Goal: Find specific page/section: Find specific page/section

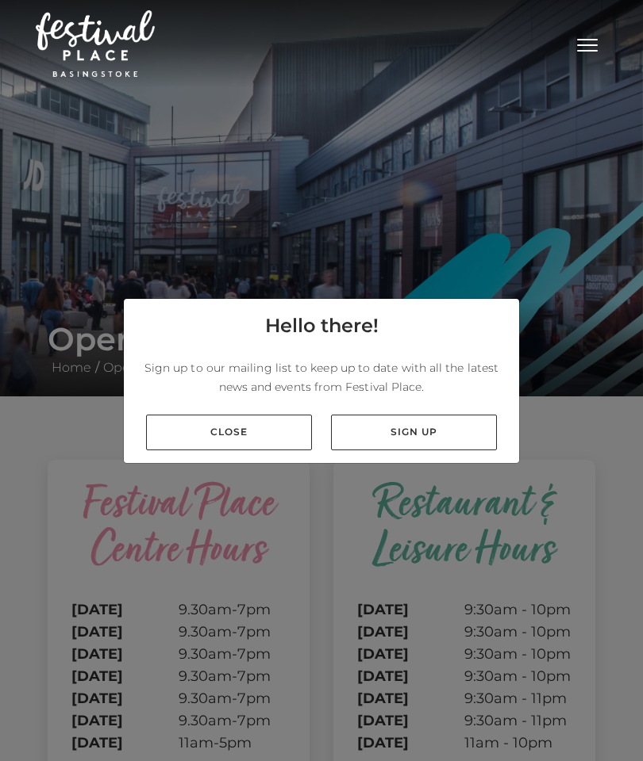
click at [236, 451] on link "Close" at bounding box center [229, 433] width 166 height 36
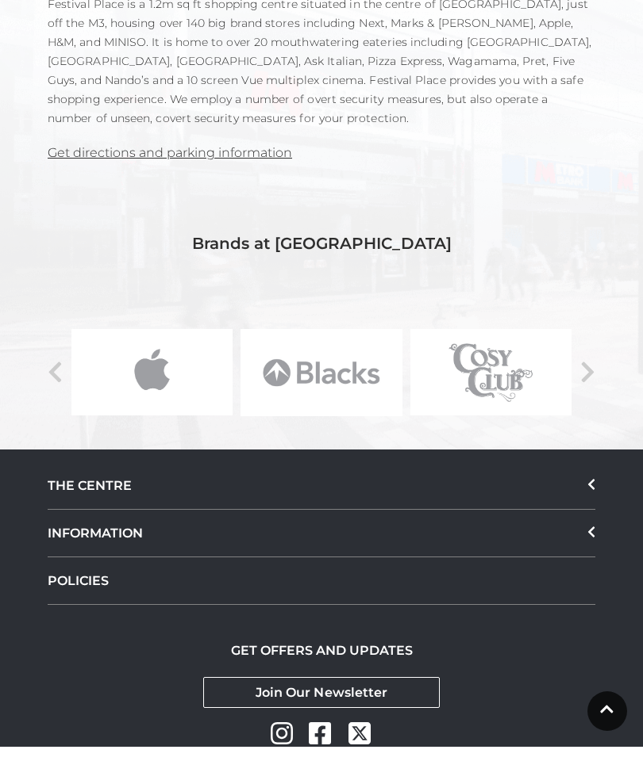
scroll to position [1366, 0]
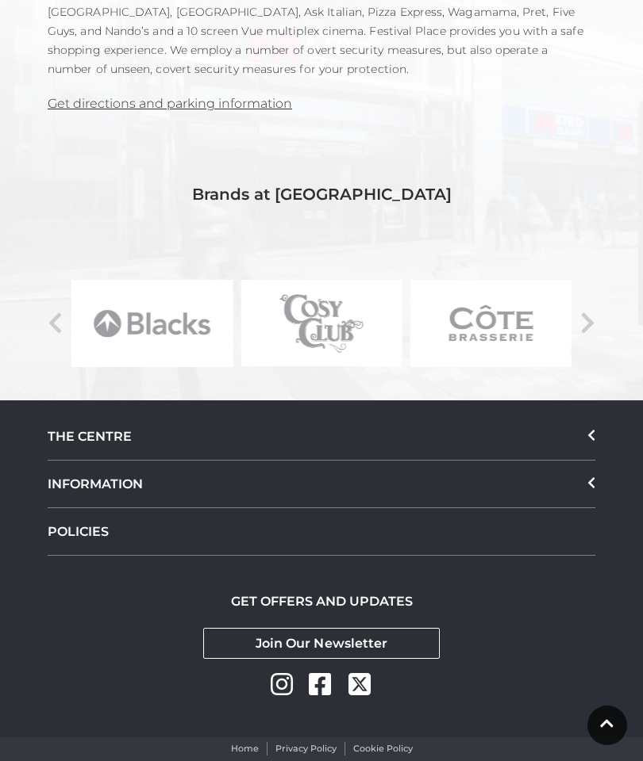
click at [594, 311] on icon at bounding box center [587, 323] width 15 height 24
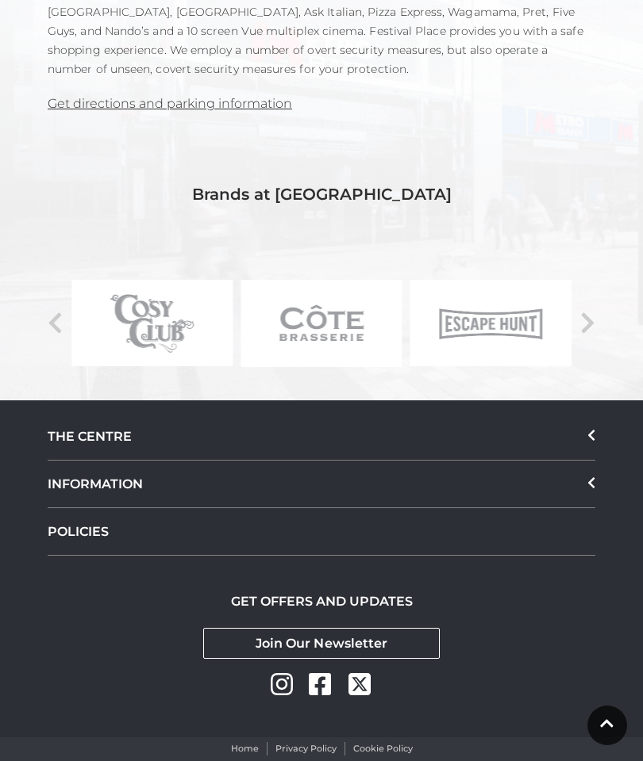
click at [584, 311] on icon at bounding box center [587, 323] width 15 height 24
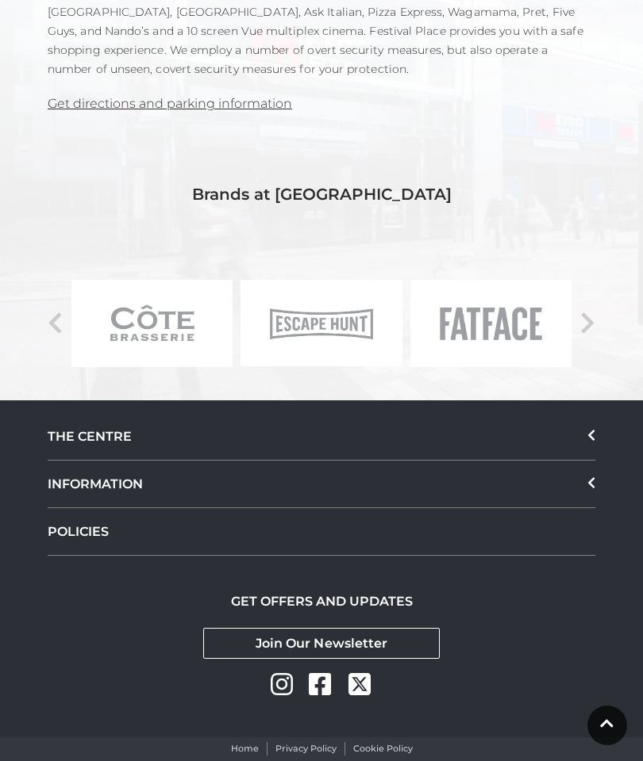
click at [586, 313] on icon at bounding box center [587, 323] width 13 height 21
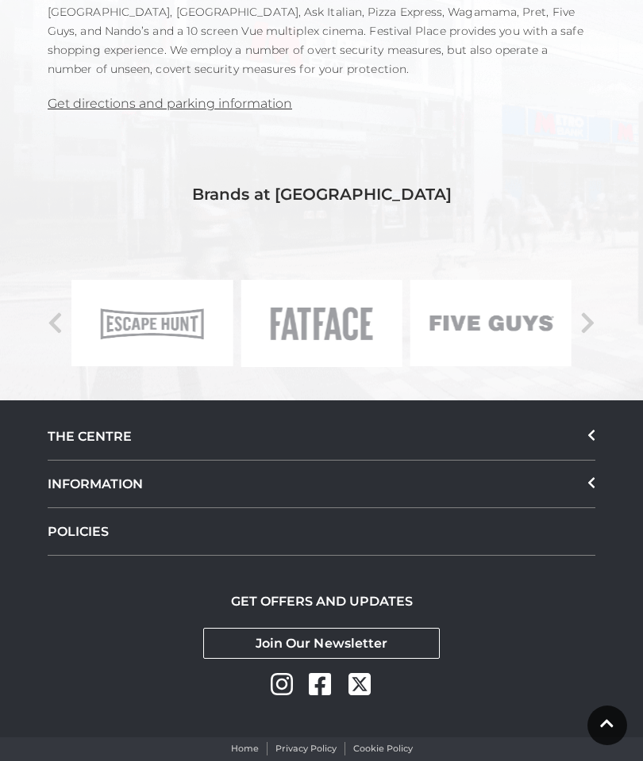
click at [588, 313] on icon at bounding box center [587, 323] width 13 height 21
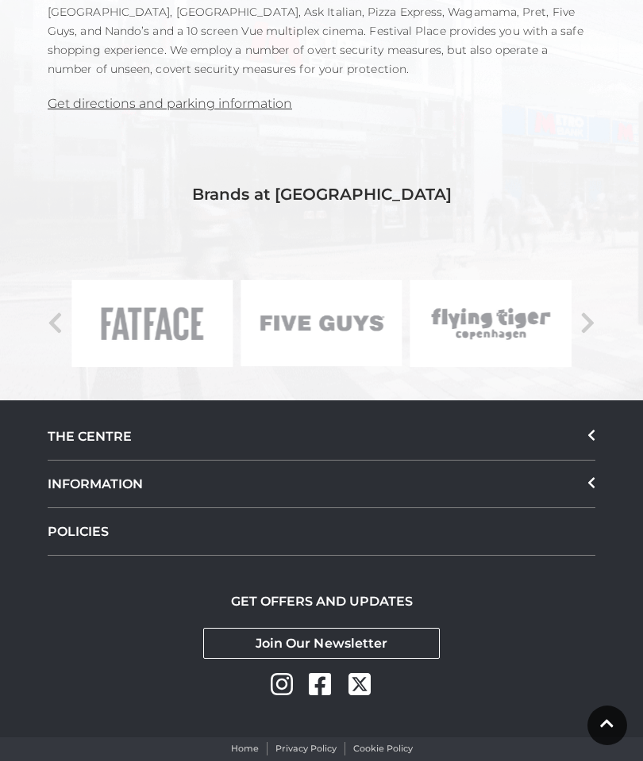
click at [159, 291] on img at bounding box center [151, 323] width 161 height 86
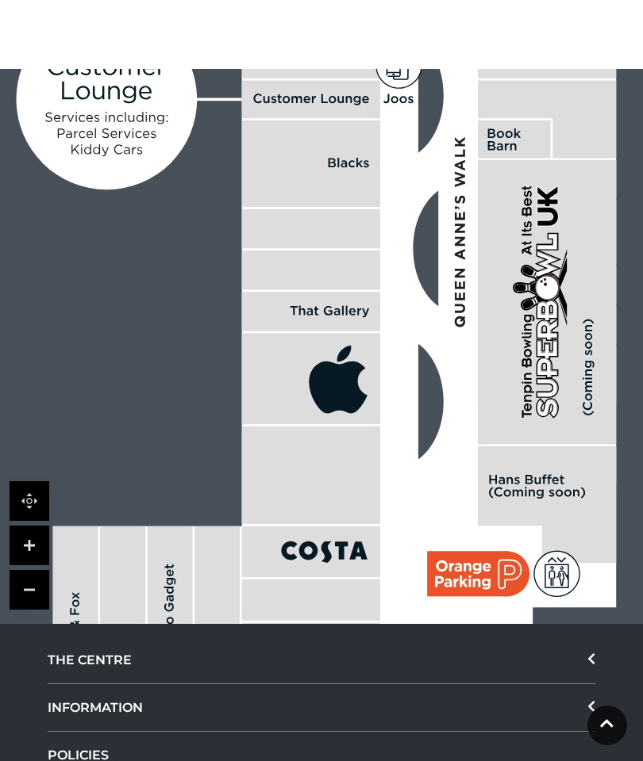
scroll to position [1112, 0]
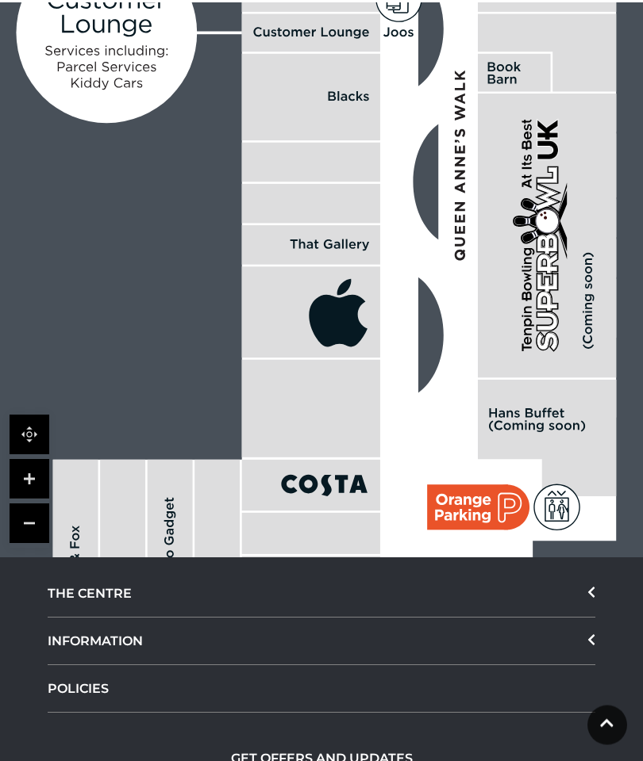
click at [592, 635] on icon at bounding box center [591, 641] width 8 height 13
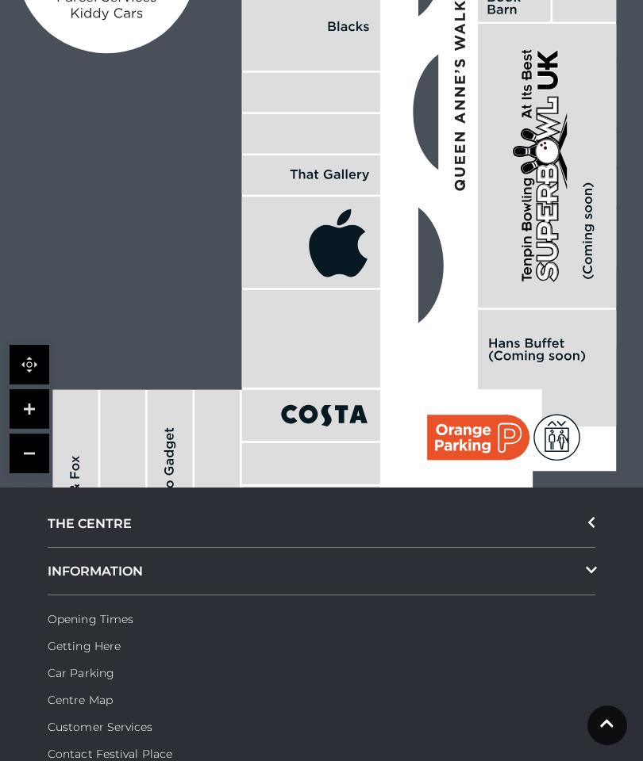
scroll to position [1242, 0]
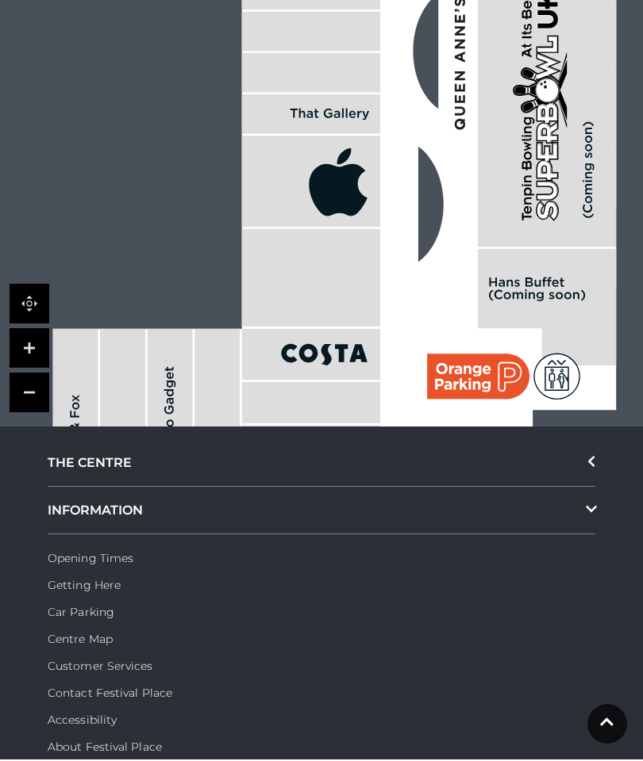
click at [86, 553] on link "Opening Times" at bounding box center [91, 560] width 86 height 14
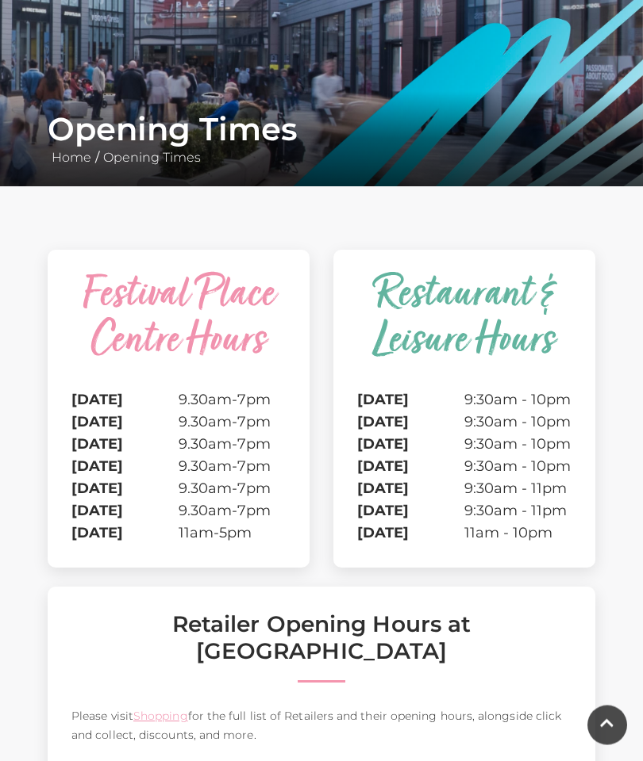
scroll to position [210, 0]
click at [152, 709] on link "Shopping" at bounding box center [160, 716] width 55 height 14
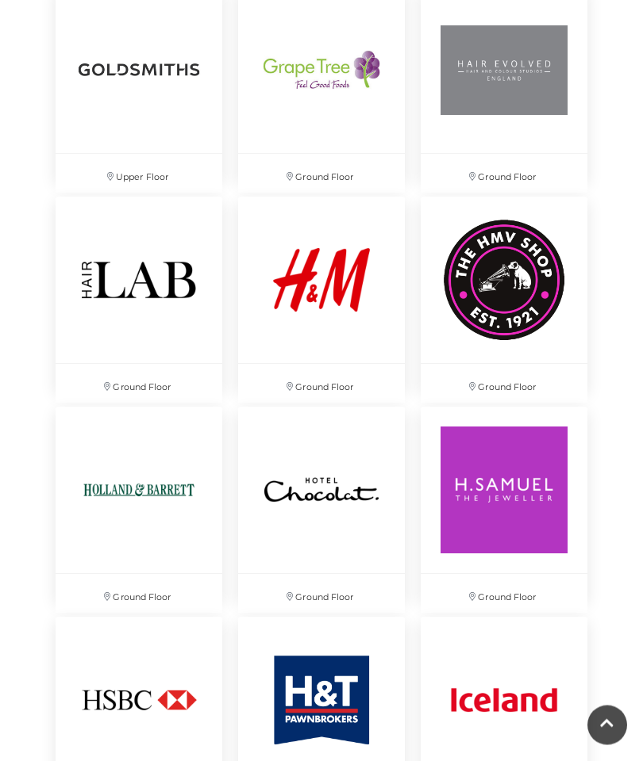
scroll to position [3606, 0]
click at [512, 306] on img at bounding box center [503, 280] width 167 height 167
